Goal: Task Accomplishment & Management: Use online tool/utility

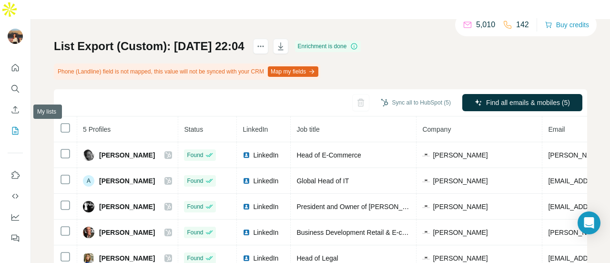
click at [17, 126] on icon "My lists" at bounding box center [15, 131] width 10 height 10
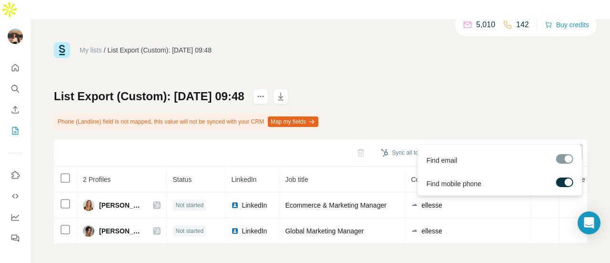
click at [494, 144] on button "Find all emails & mobiles (2)" at bounding box center [522, 152] width 120 height 17
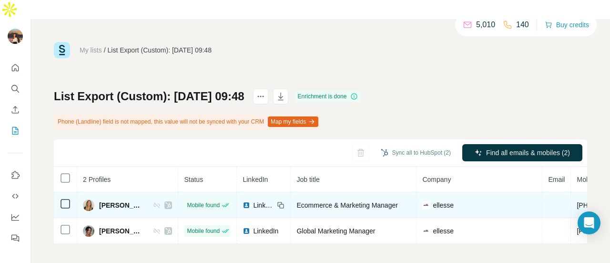
scroll to position [0, 227]
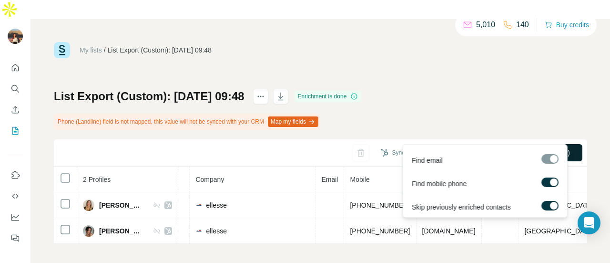
click at [482, 144] on button "Find all emails & mobiles (2)" at bounding box center [522, 152] width 120 height 17
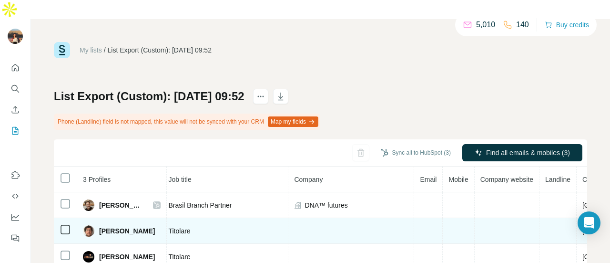
scroll to position [0, 165]
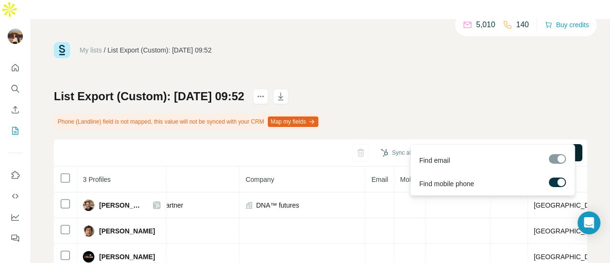
click at [486, 148] on span "Find all emails & mobiles (3)" at bounding box center [528, 153] width 84 height 10
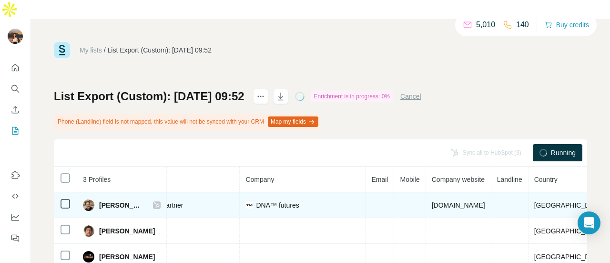
scroll to position [15, 0]
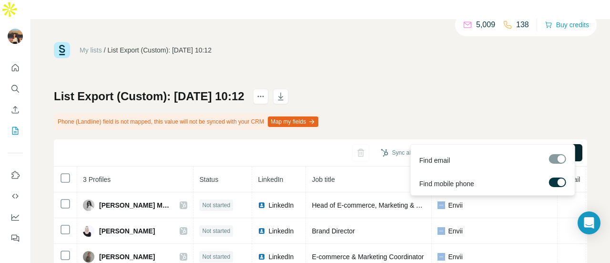
click at [473, 144] on button "Find all emails & mobiles (3)" at bounding box center [522, 152] width 120 height 17
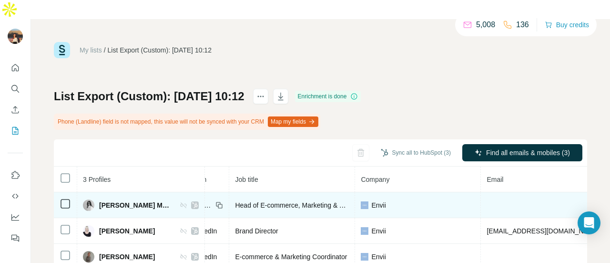
scroll to position [0, 88]
